Goal: Task Accomplishment & Management: Use online tool/utility

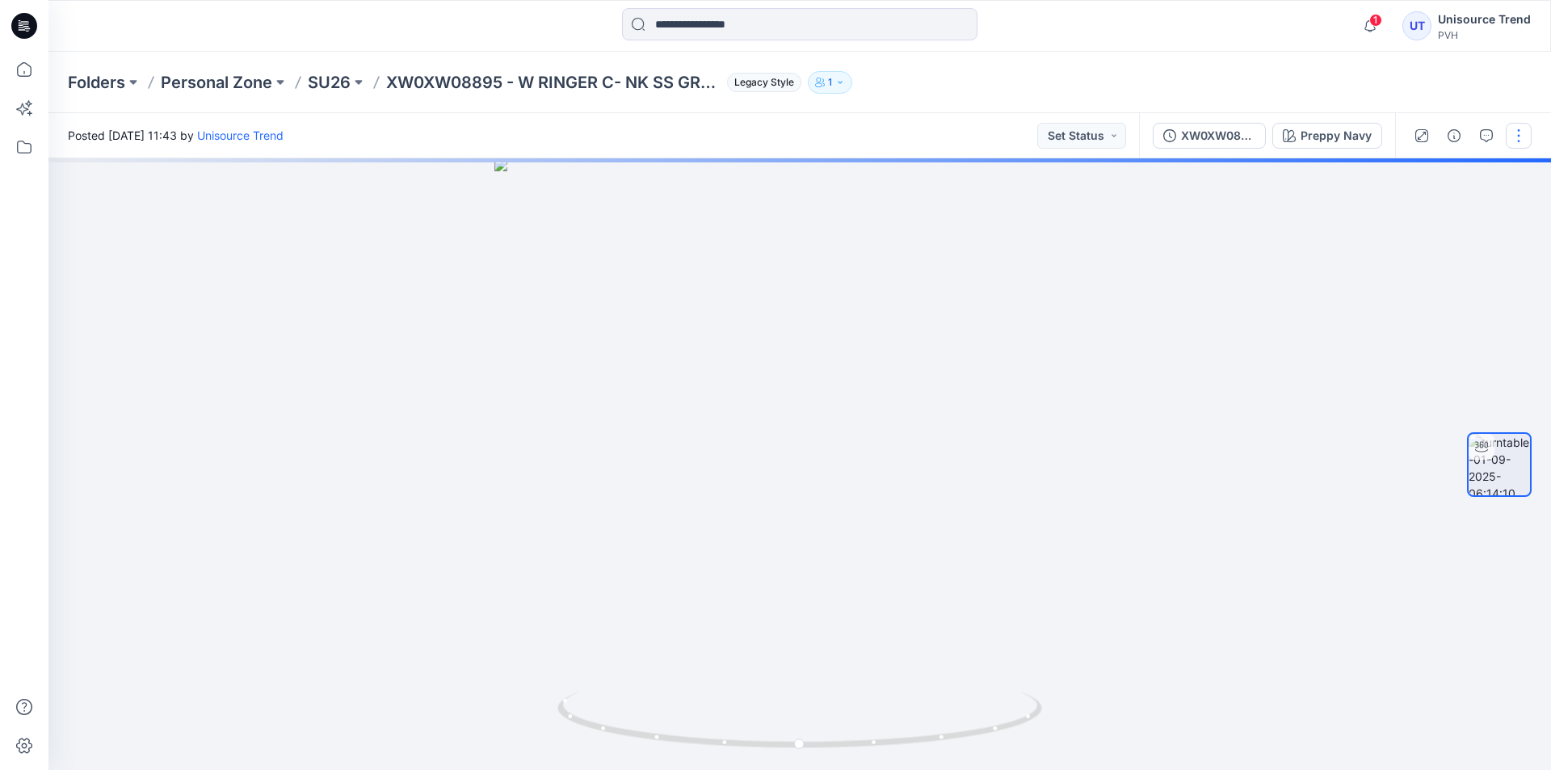
click at [1525, 138] on button "button" at bounding box center [1519, 136] width 26 height 26
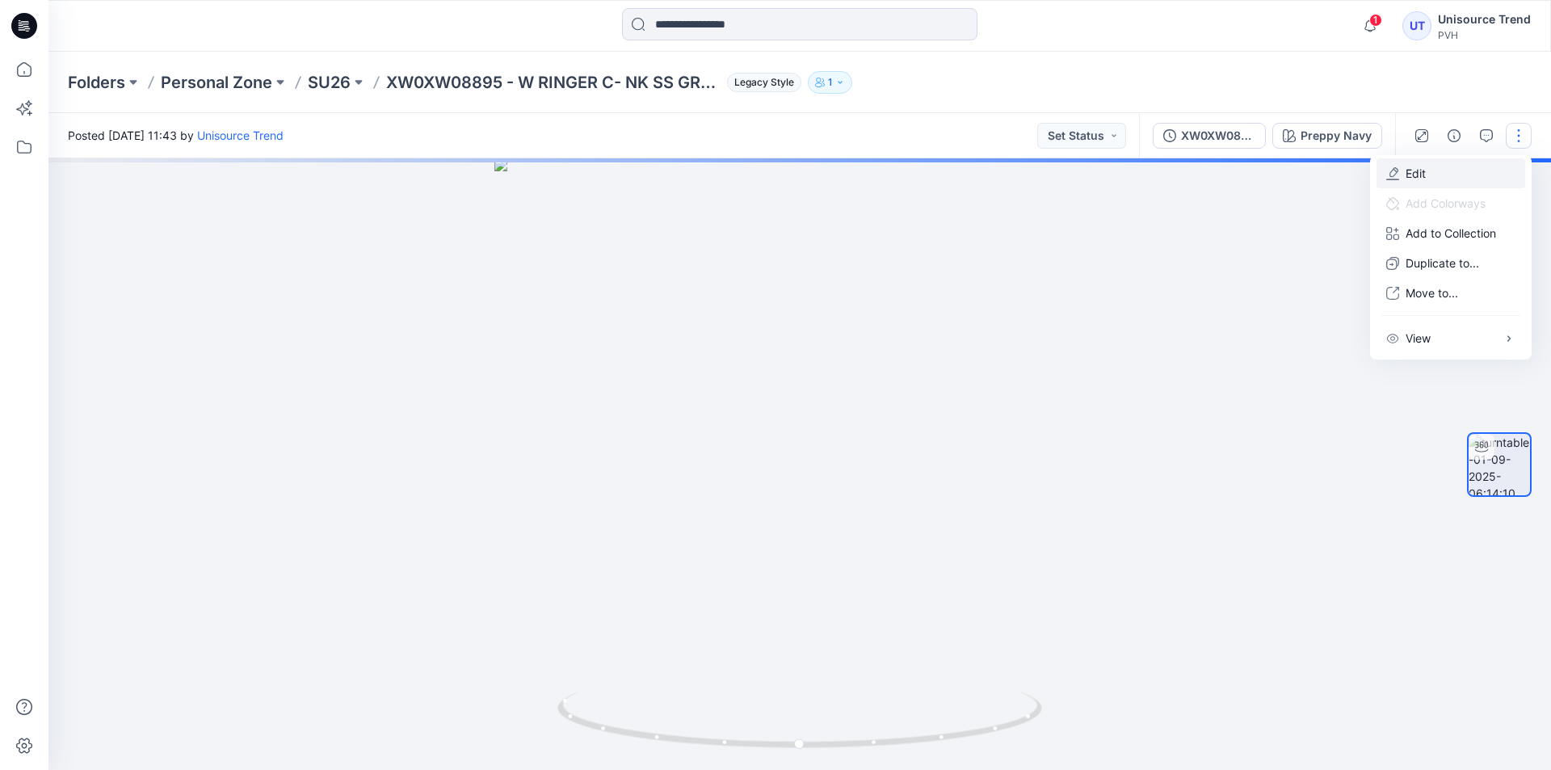
click at [1467, 170] on button "Edit" at bounding box center [1451, 173] width 149 height 30
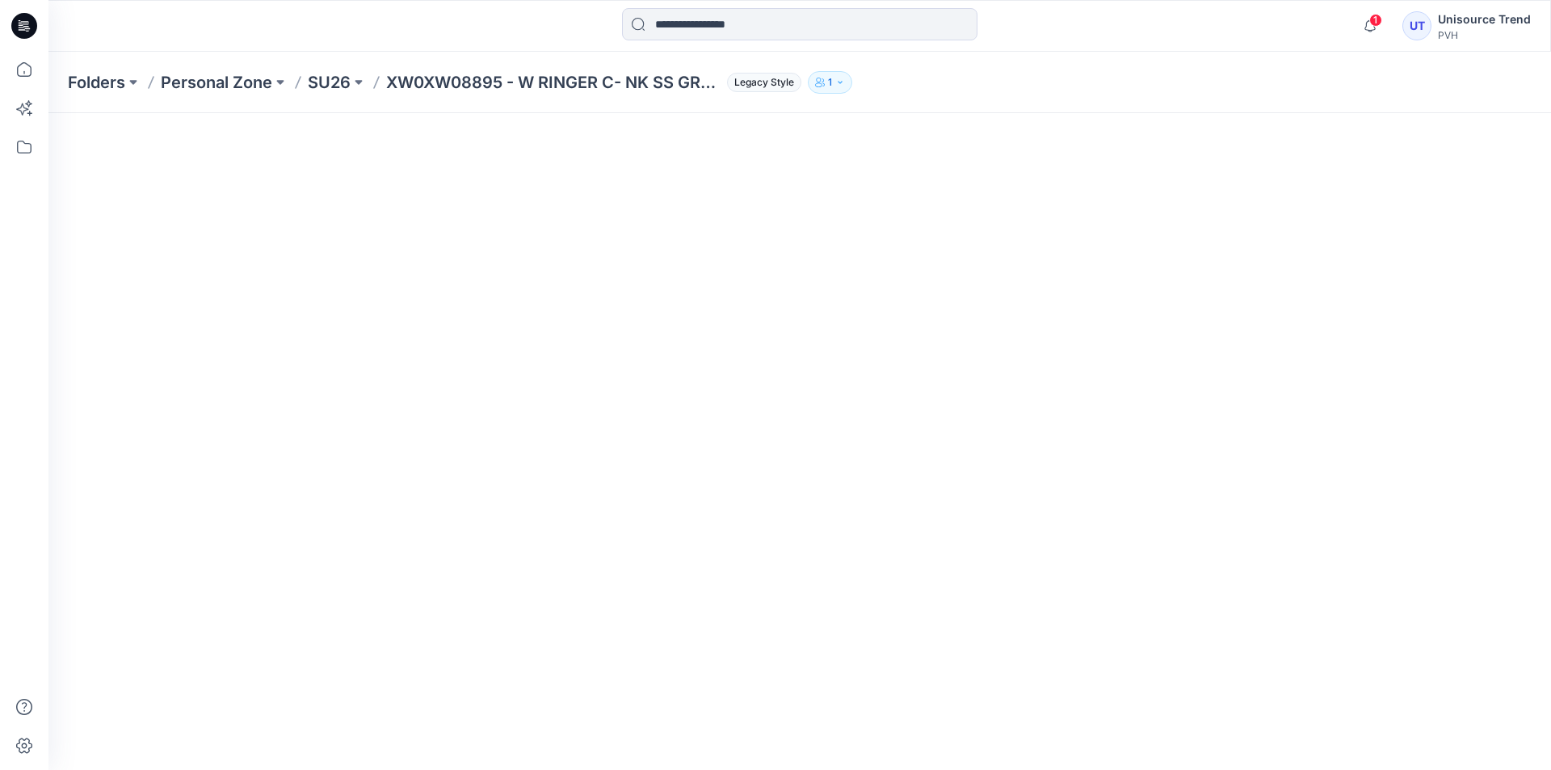
scroll to position [162, 0]
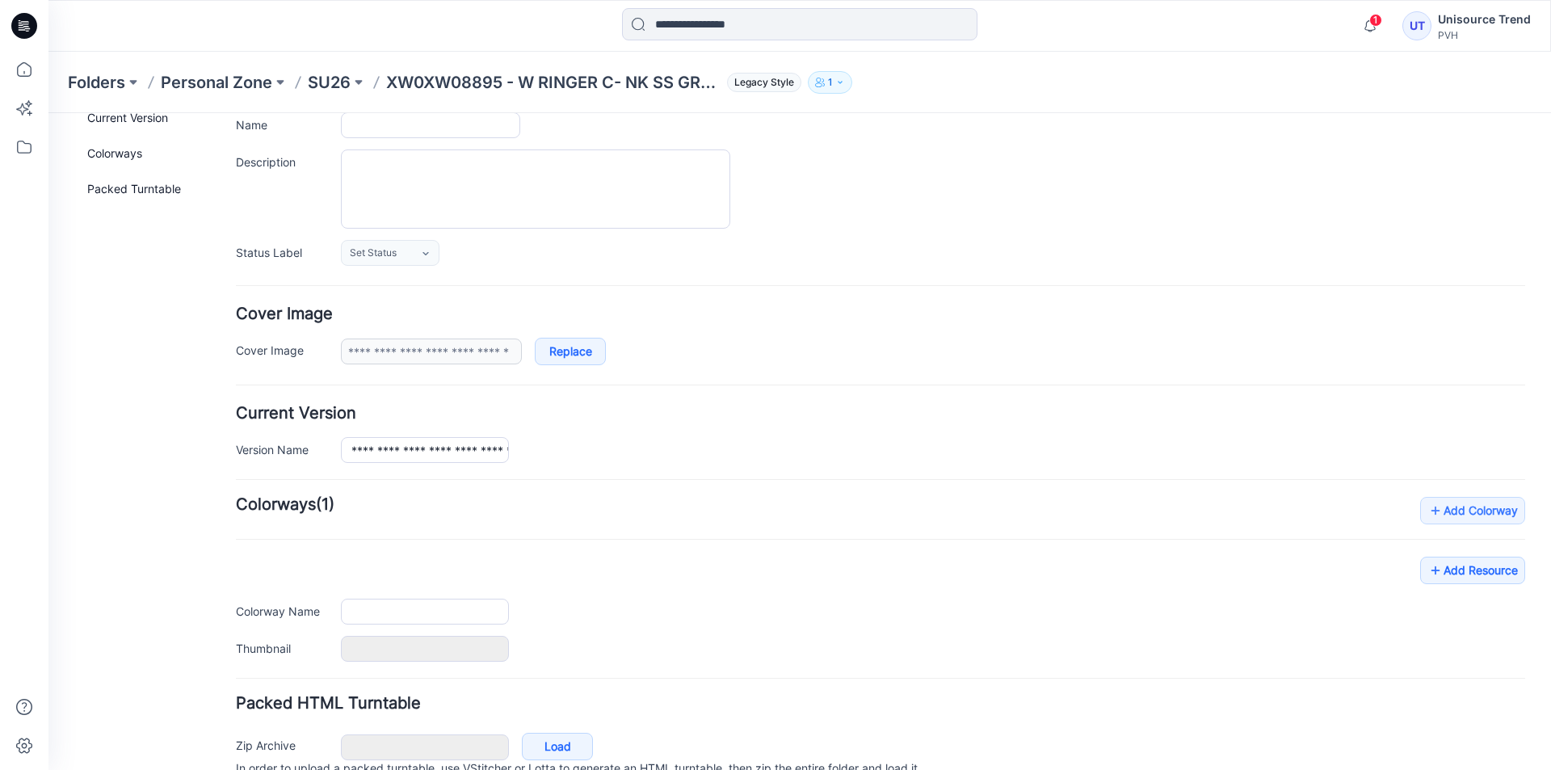
type input "**********"
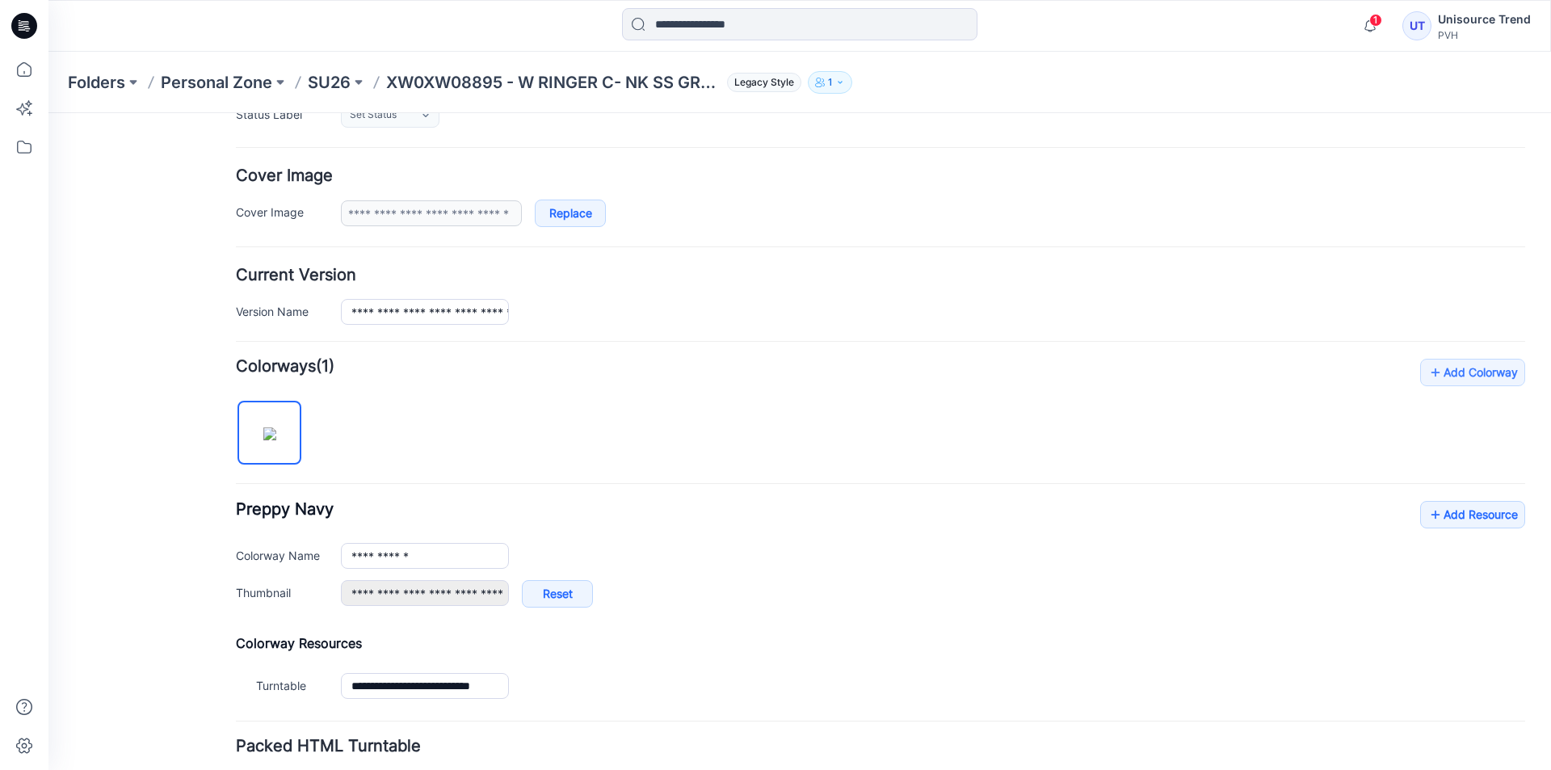
scroll to position [379, 0]
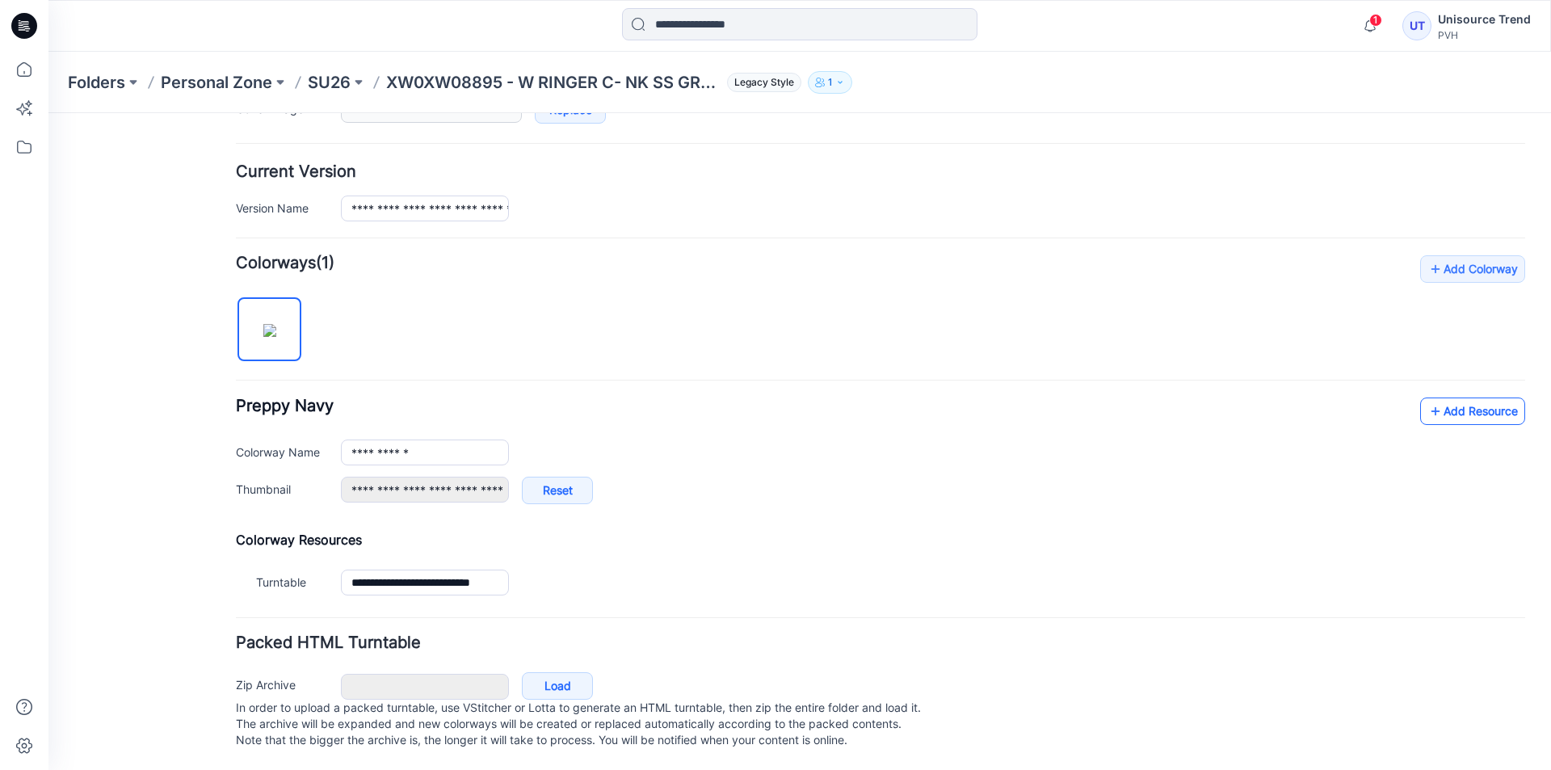
click at [1492, 402] on link "Add Resource" at bounding box center [1472, 411] width 105 height 27
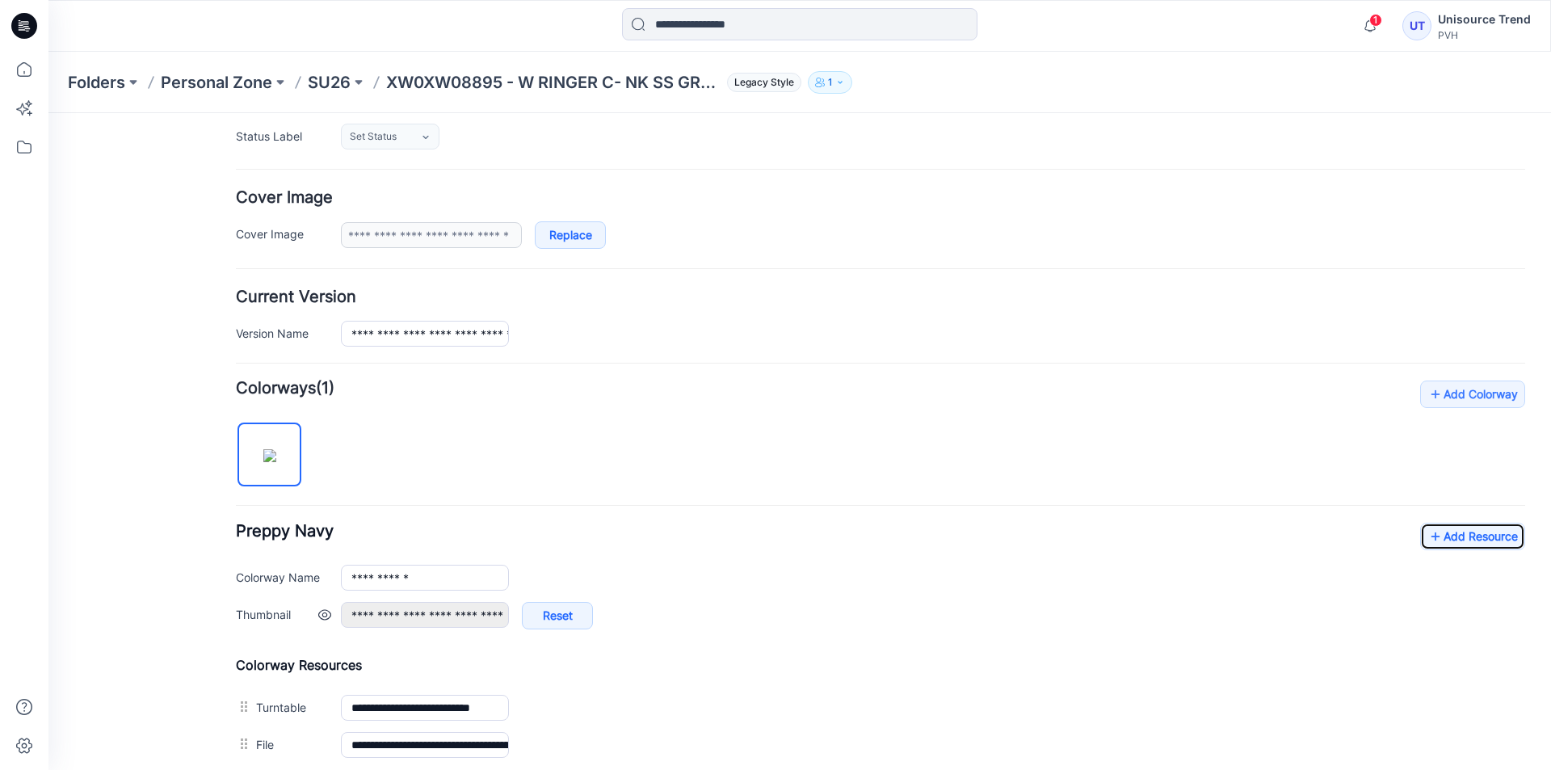
scroll to position [0, 0]
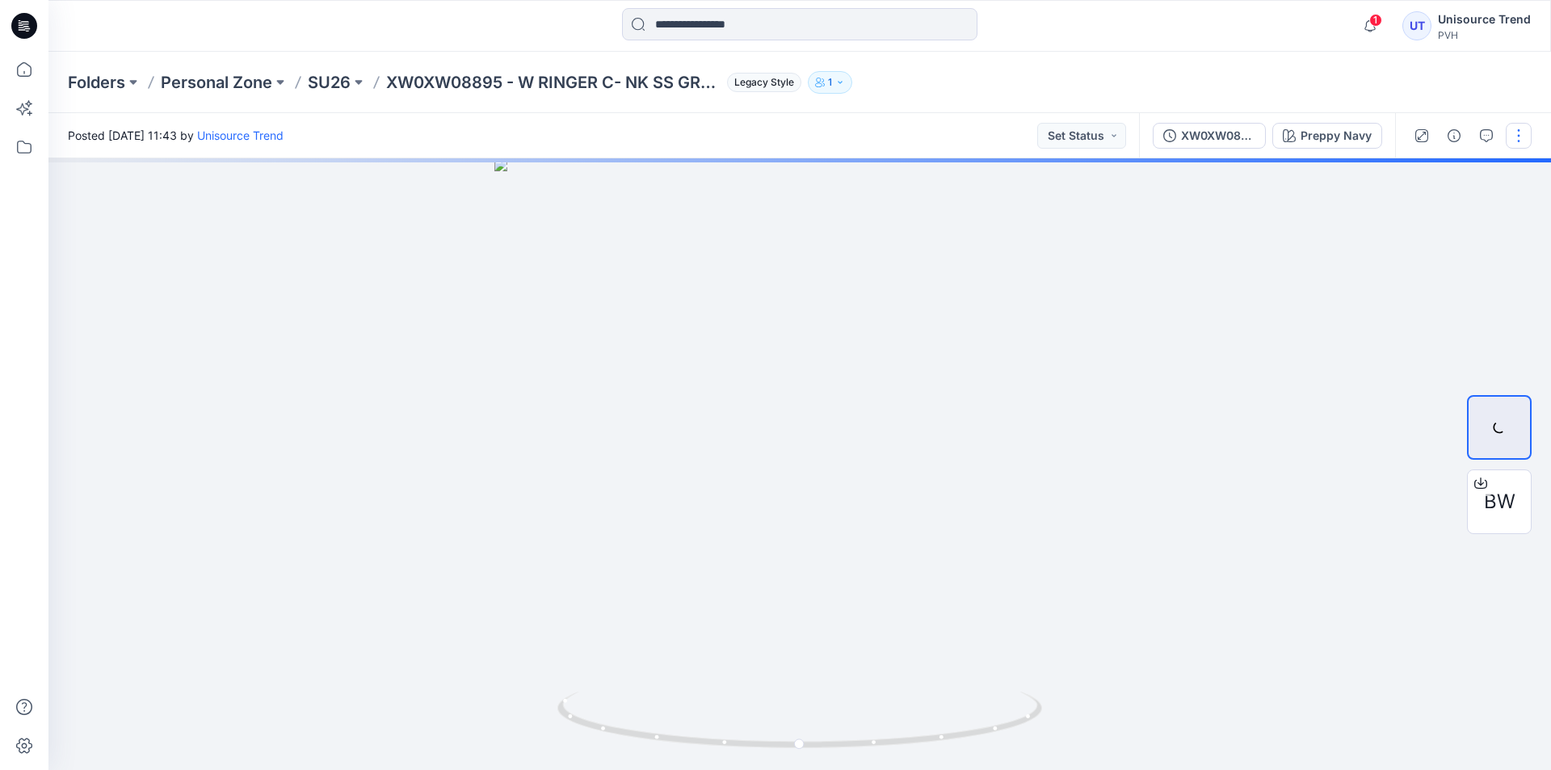
click at [1524, 132] on button "button" at bounding box center [1519, 136] width 26 height 26
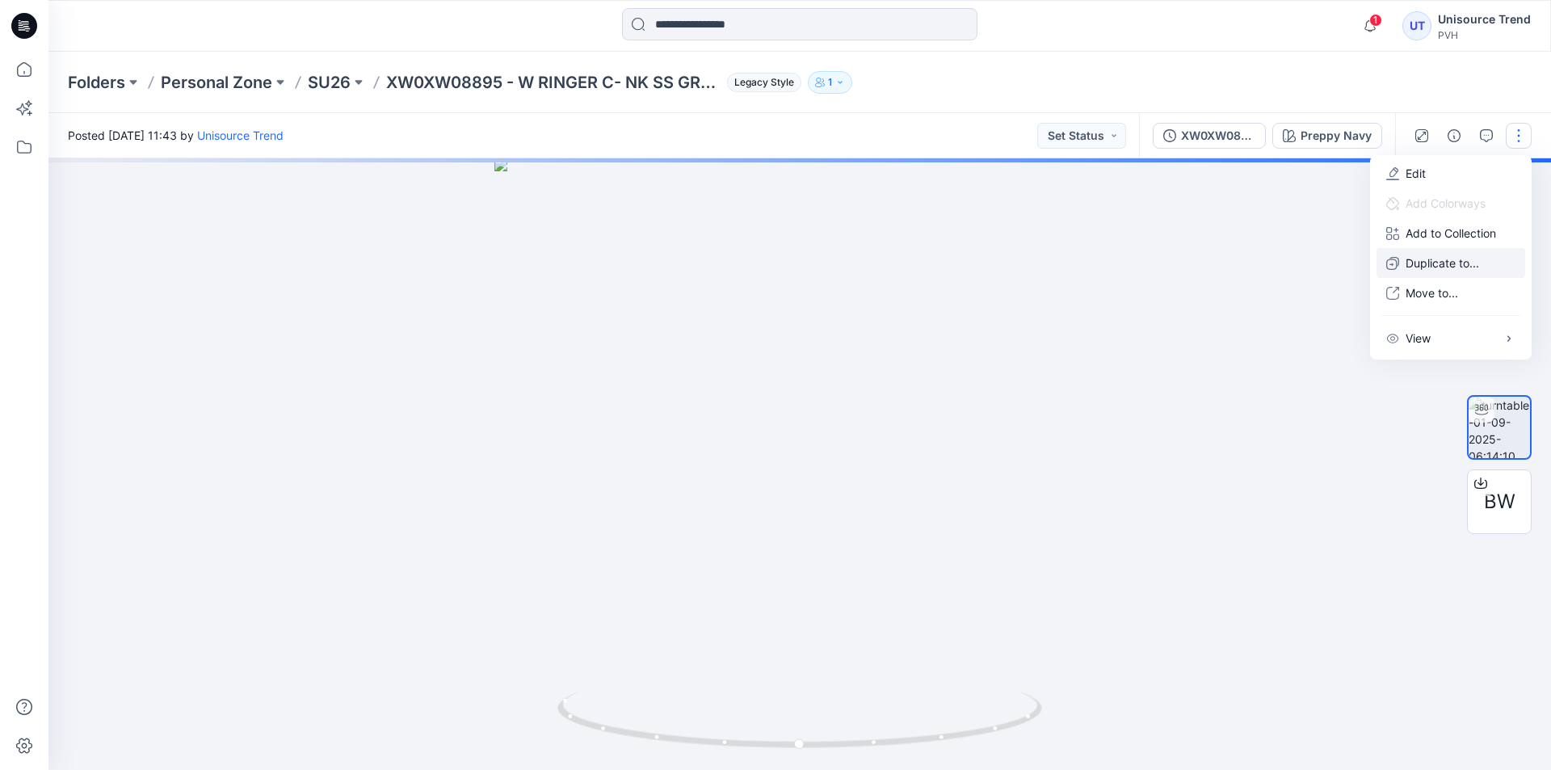
click at [1458, 254] on button "Duplicate to..." at bounding box center [1451, 263] width 149 height 30
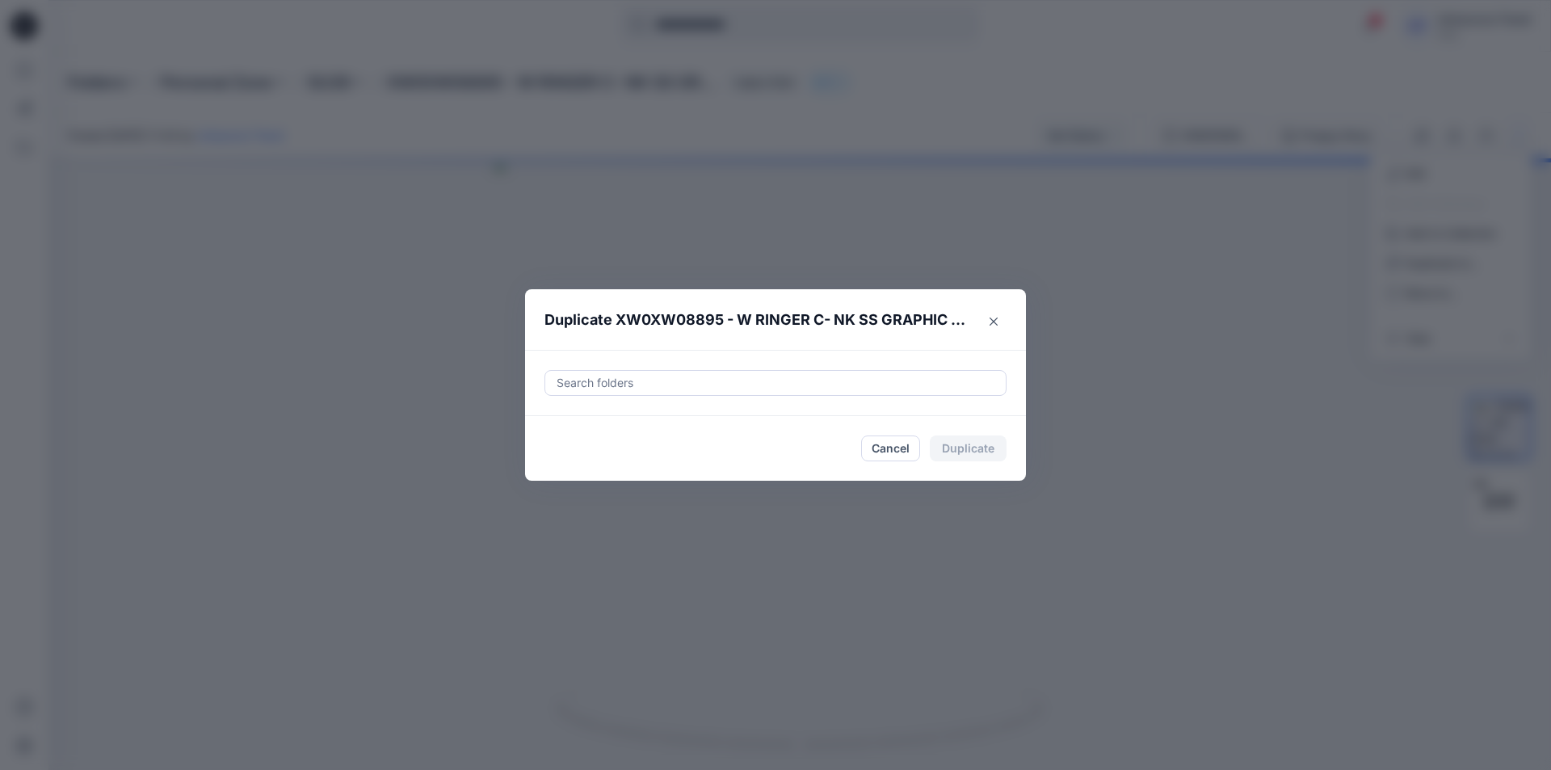
click at [760, 381] on div at bounding box center [775, 382] width 441 height 19
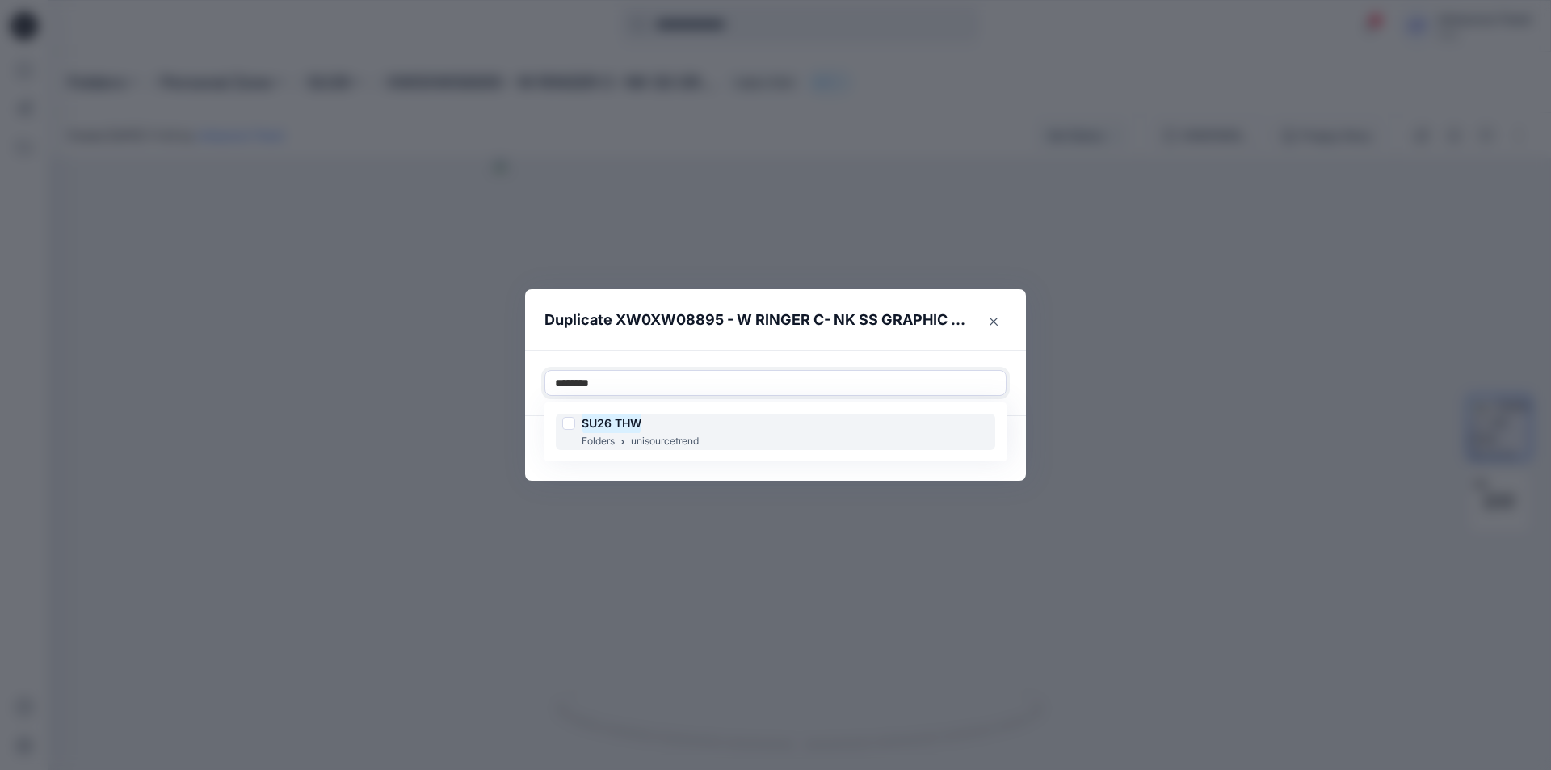
click at [566, 419] on div at bounding box center [568, 423] width 13 height 13
type input "********"
click at [532, 459] on footer "Cancel Duplicate" at bounding box center [775, 448] width 501 height 65
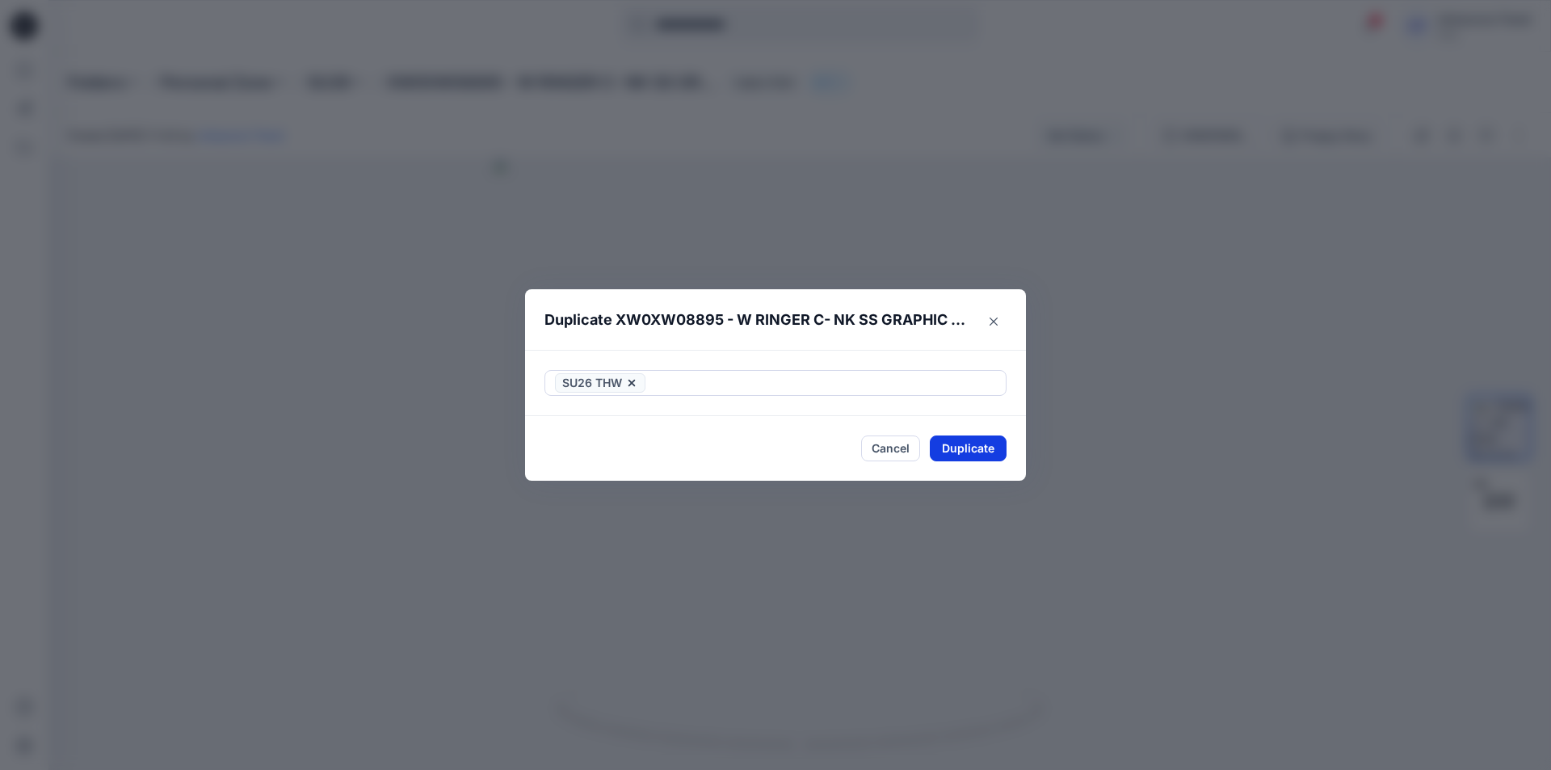
click at [1001, 448] on button "Duplicate" at bounding box center [968, 448] width 77 height 26
click at [1001, 448] on button "Close" at bounding box center [980, 449] width 53 height 26
